Goal: Information Seeking & Learning: Check status

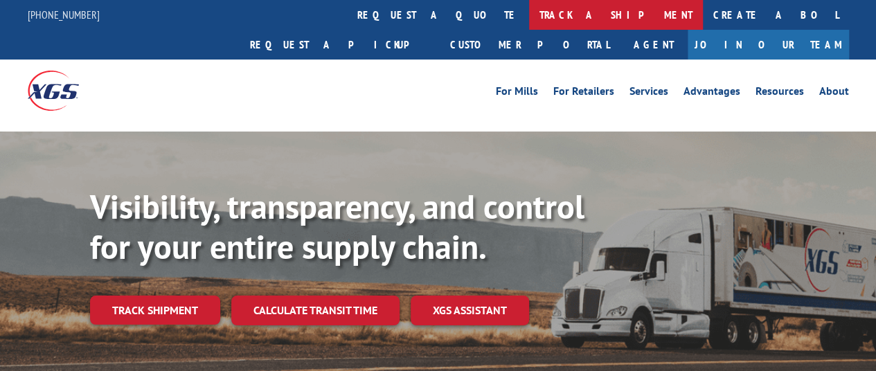
click at [529, 13] on link "track a shipment" at bounding box center [616, 15] width 174 height 30
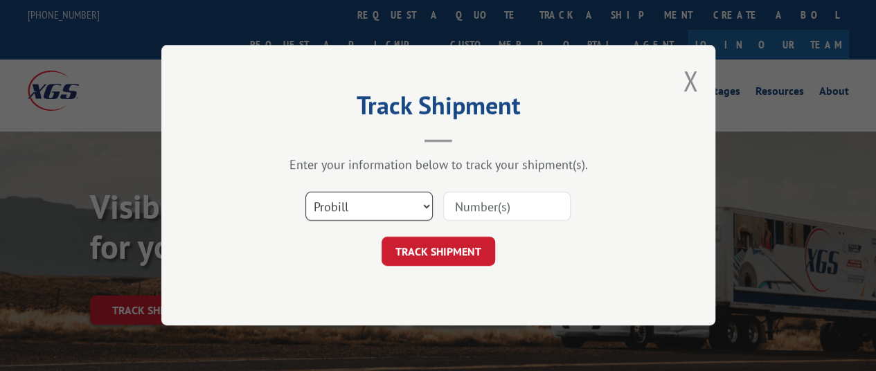
click at [374, 209] on select "Select category... Probill BOL PO" at bounding box center [368, 207] width 127 height 29
select select "po"
click at [305, 193] on select "Select category... Probill BOL PO" at bounding box center [368, 207] width 127 height 29
click at [479, 199] on input at bounding box center [506, 207] width 127 height 29
paste input "17513076"
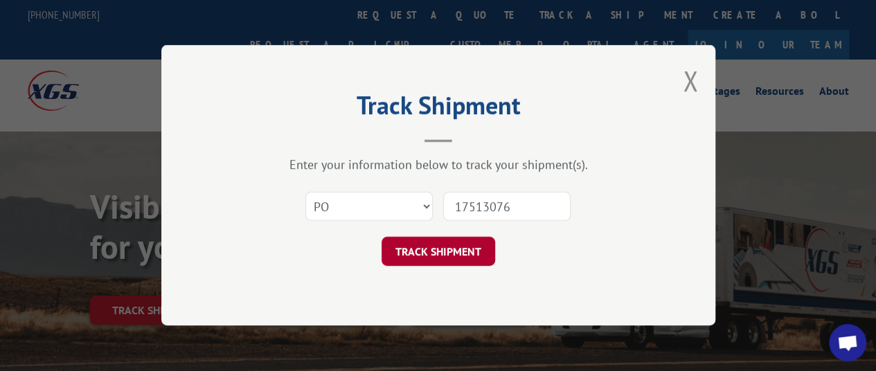
type input "17513076"
click at [414, 256] on button "TRACK SHIPMENT" at bounding box center [439, 252] width 114 height 29
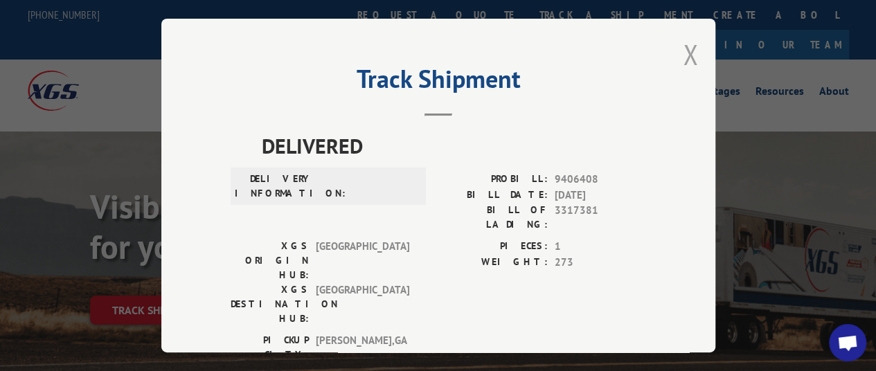
click at [687, 55] on button "Close modal" at bounding box center [690, 54] width 15 height 37
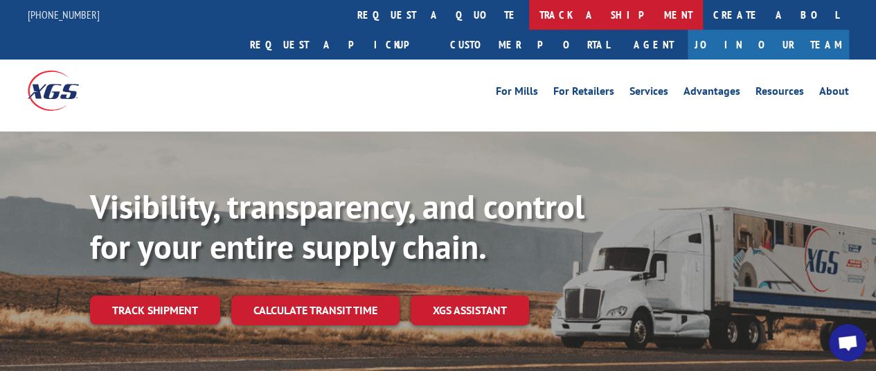
click at [529, 12] on link "track a shipment" at bounding box center [616, 15] width 174 height 30
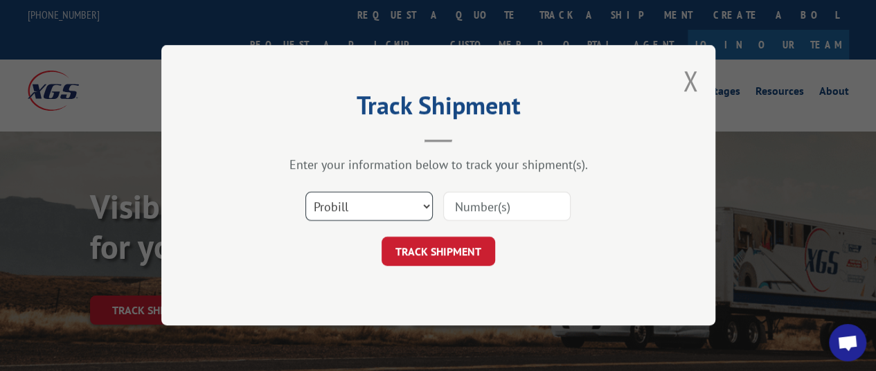
click at [386, 214] on select "Select category... Probill BOL PO" at bounding box center [368, 207] width 127 height 29
select select "po"
click at [305, 193] on select "Select category... Probill BOL PO" at bounding box center [368, 207] width 127 height 29
click at [488, 210] on input at bounding box center [506, 207] width 127 height 29
paste input "01503493"
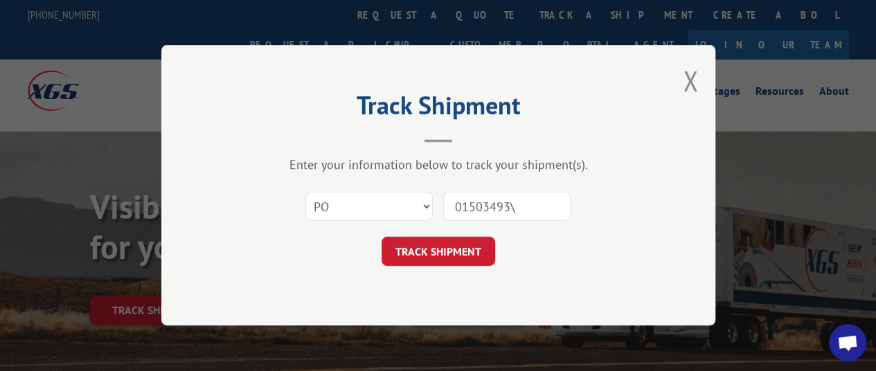
type input "01503493"
click button "TRACK SHIPMENT" at bounding box center [439, 252] width 114 height 29
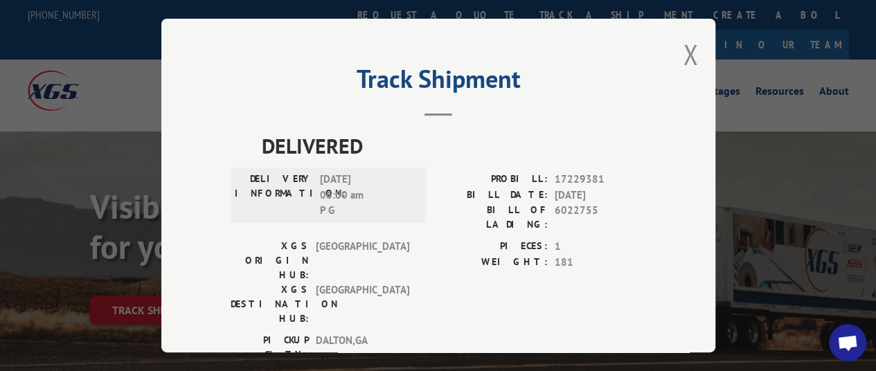
scroll to position [53, 0]
